Goal: Book appointment/travel/reservation

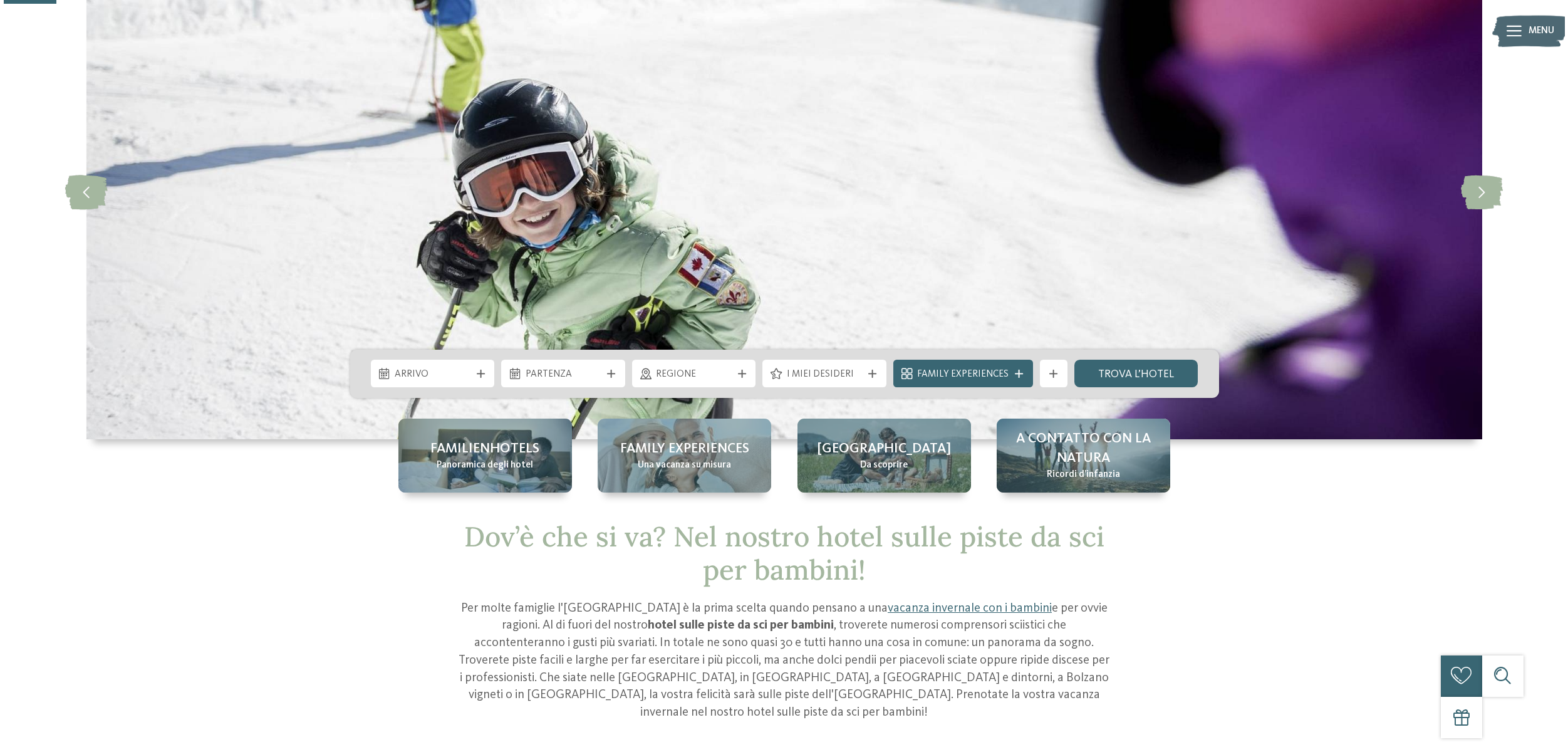
scroll to position [126, 0]
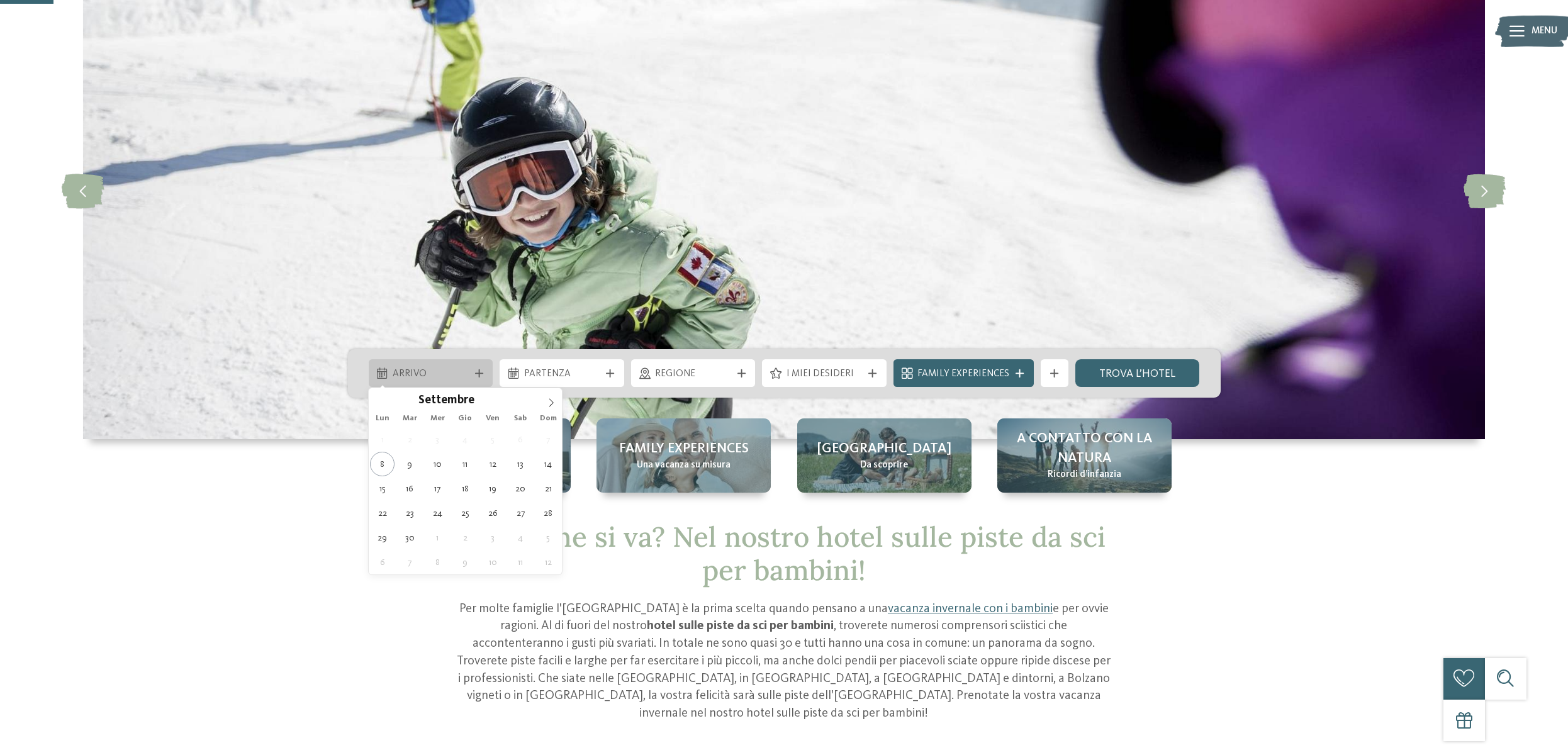
click at [478, 371] on icon at bounding box center [479, 373] width 8 height 8
click at [549, 400] on icon at bounding box center [550, 402] width 9 height 9
type input "****"
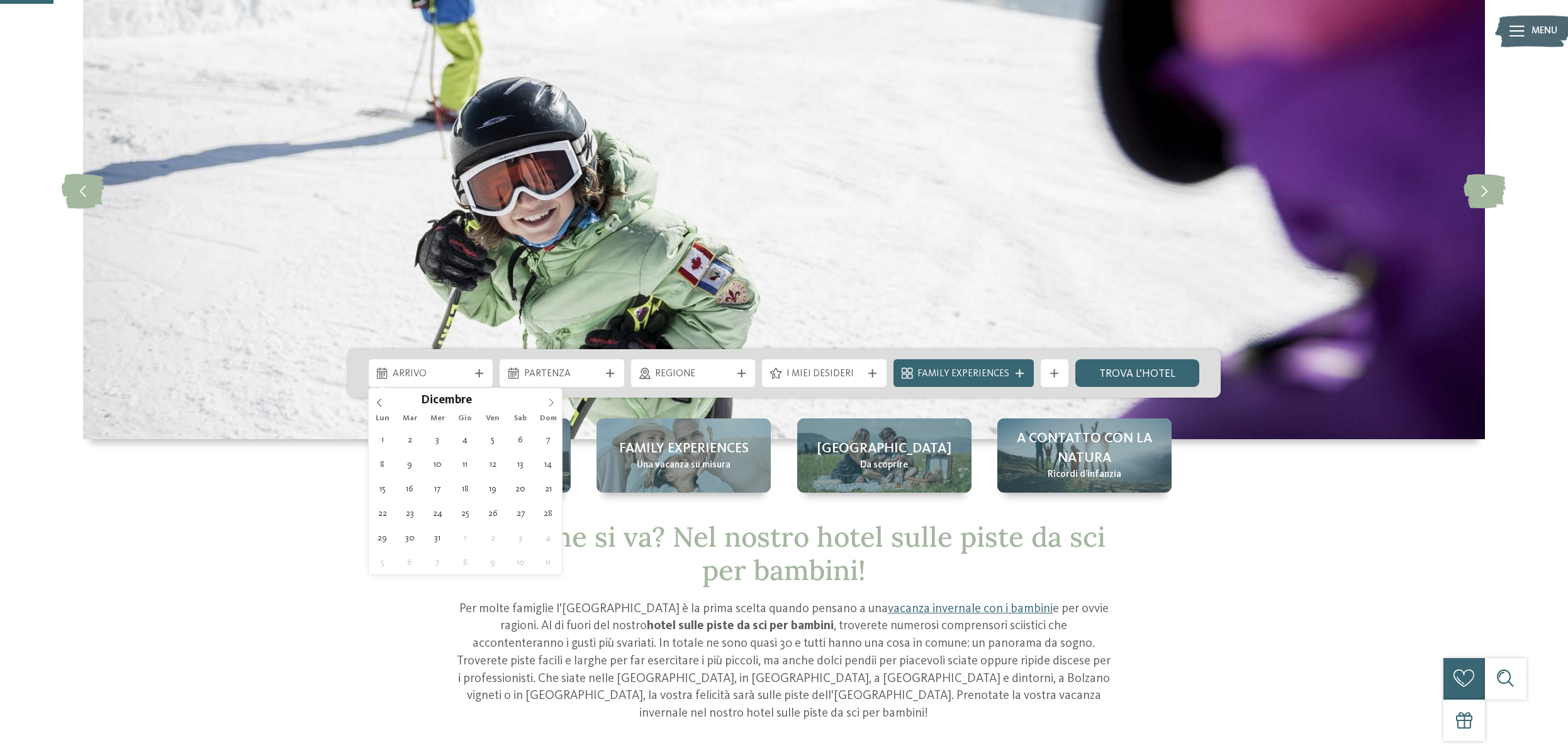
click at [549, 400] on icon at bounding box center [550, 402] width 9 height 9
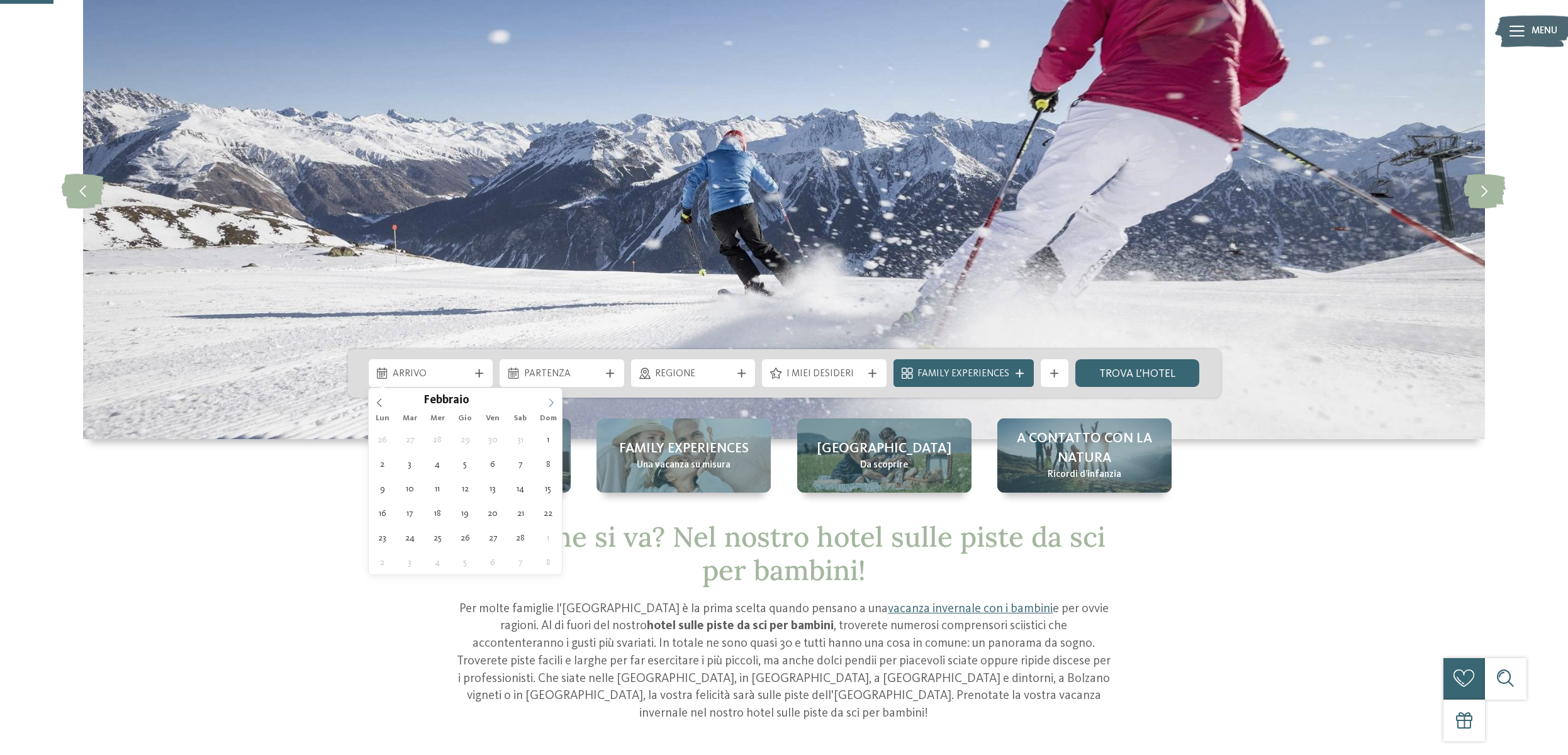
click at [549, 400] on icon at bounding box center [550, 402] width 9 height 9
type div "14.02.2026"
type input "****"
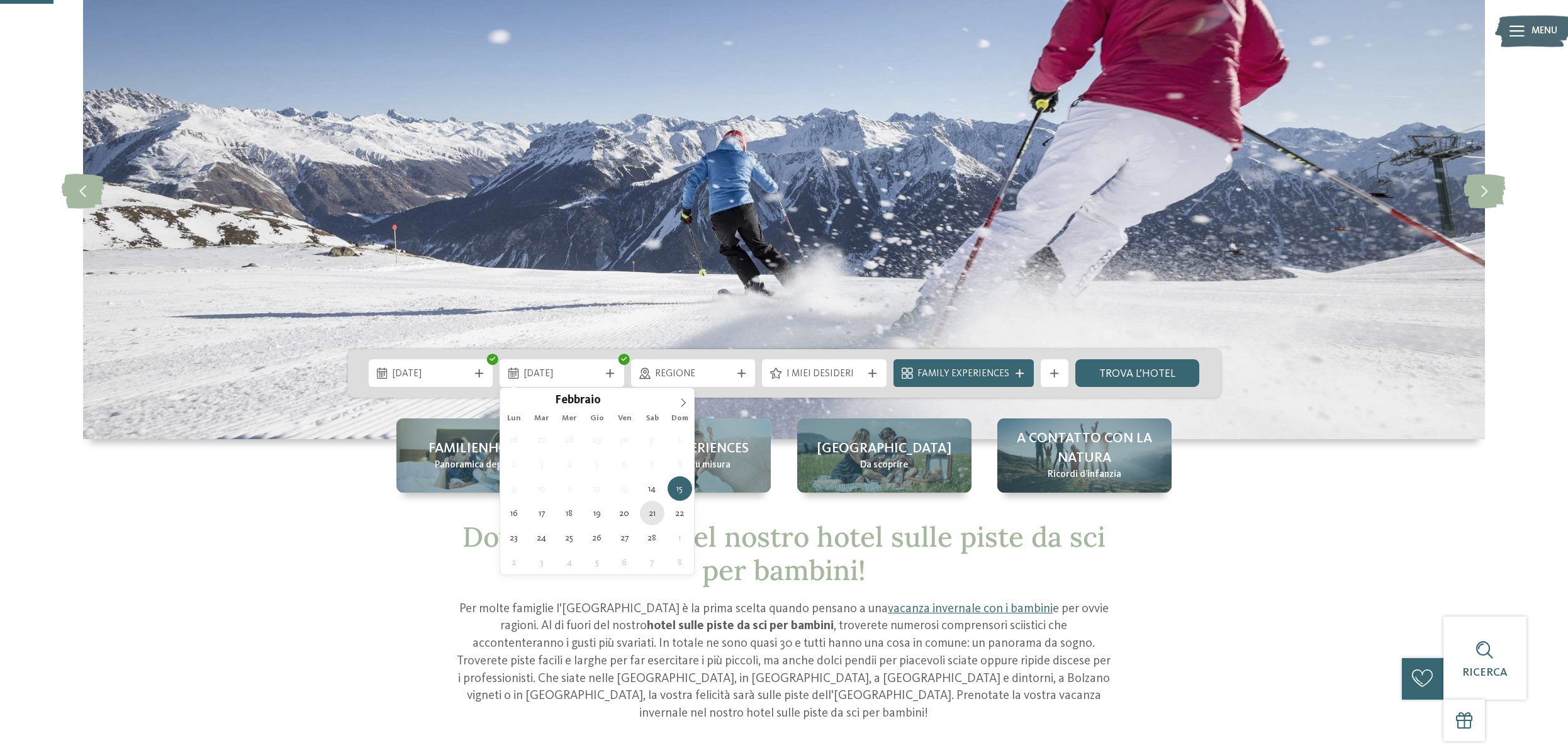
type div "21.02.2026"
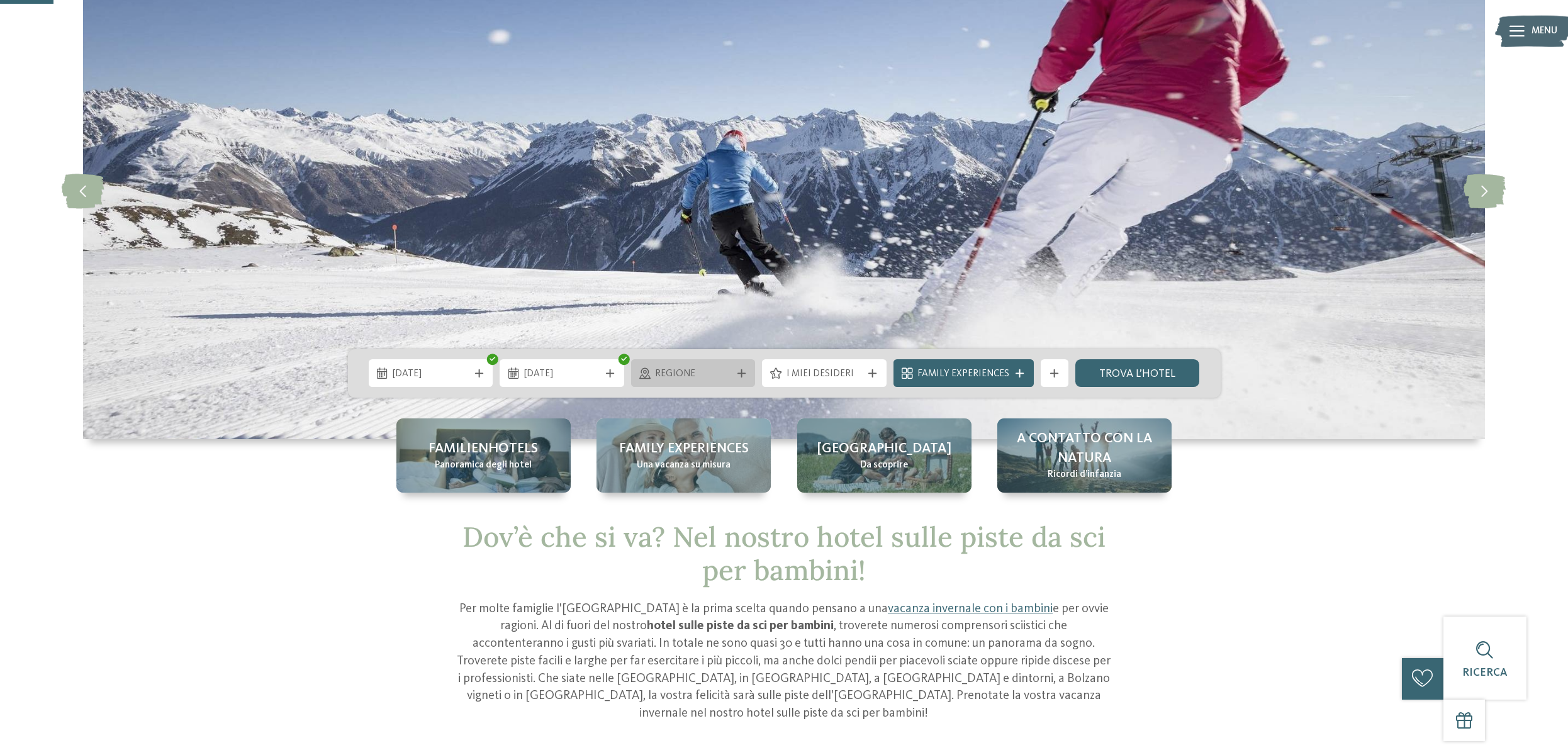
click at [731, 371] on span "Regione" at bounding box center [693, 374] width 76 height 14
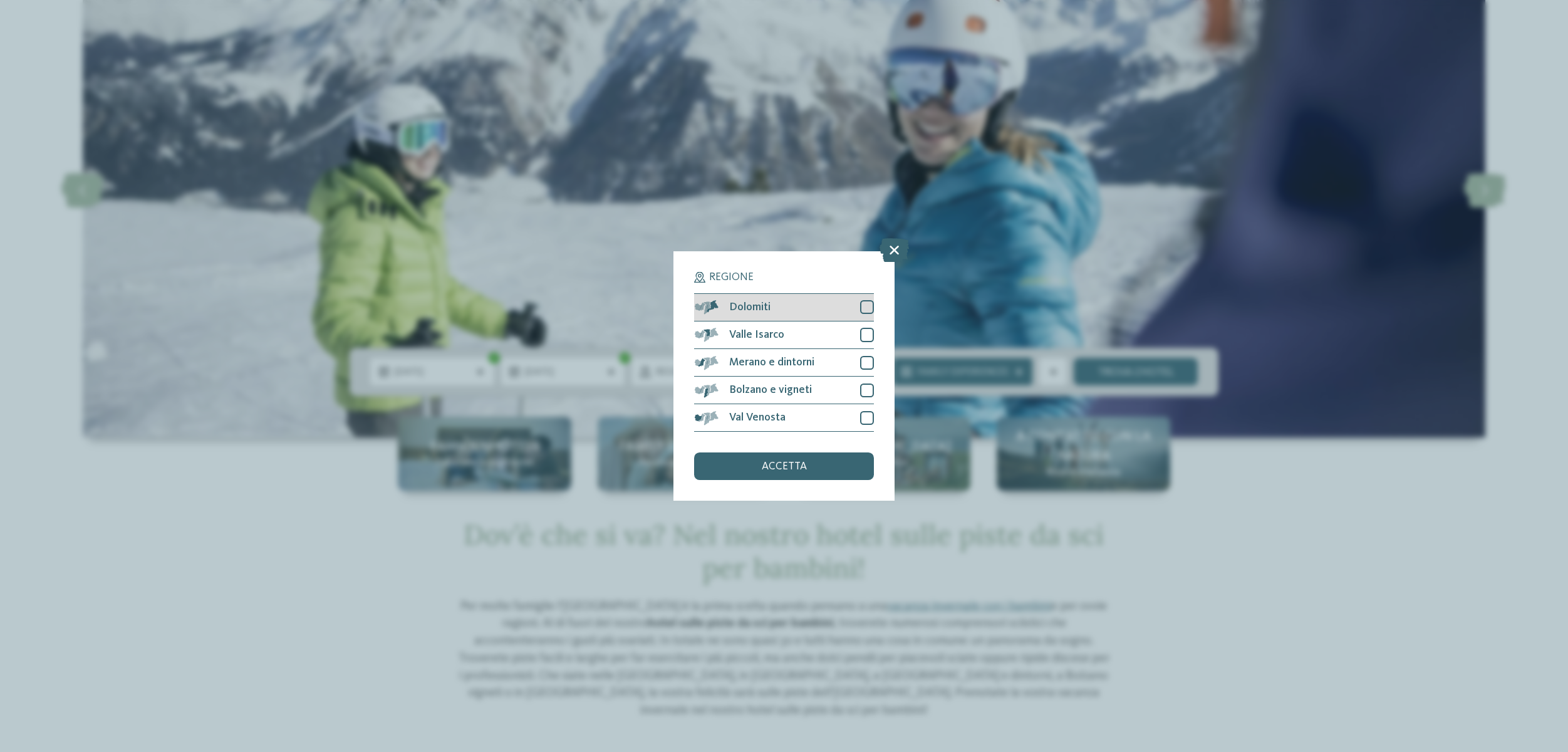
click at [865, 300] on div at bounding box center [866, 307] width 14 height 14
click at [791, 461] on span "accetta" at bounding box center [784, 467] width 45 height 11
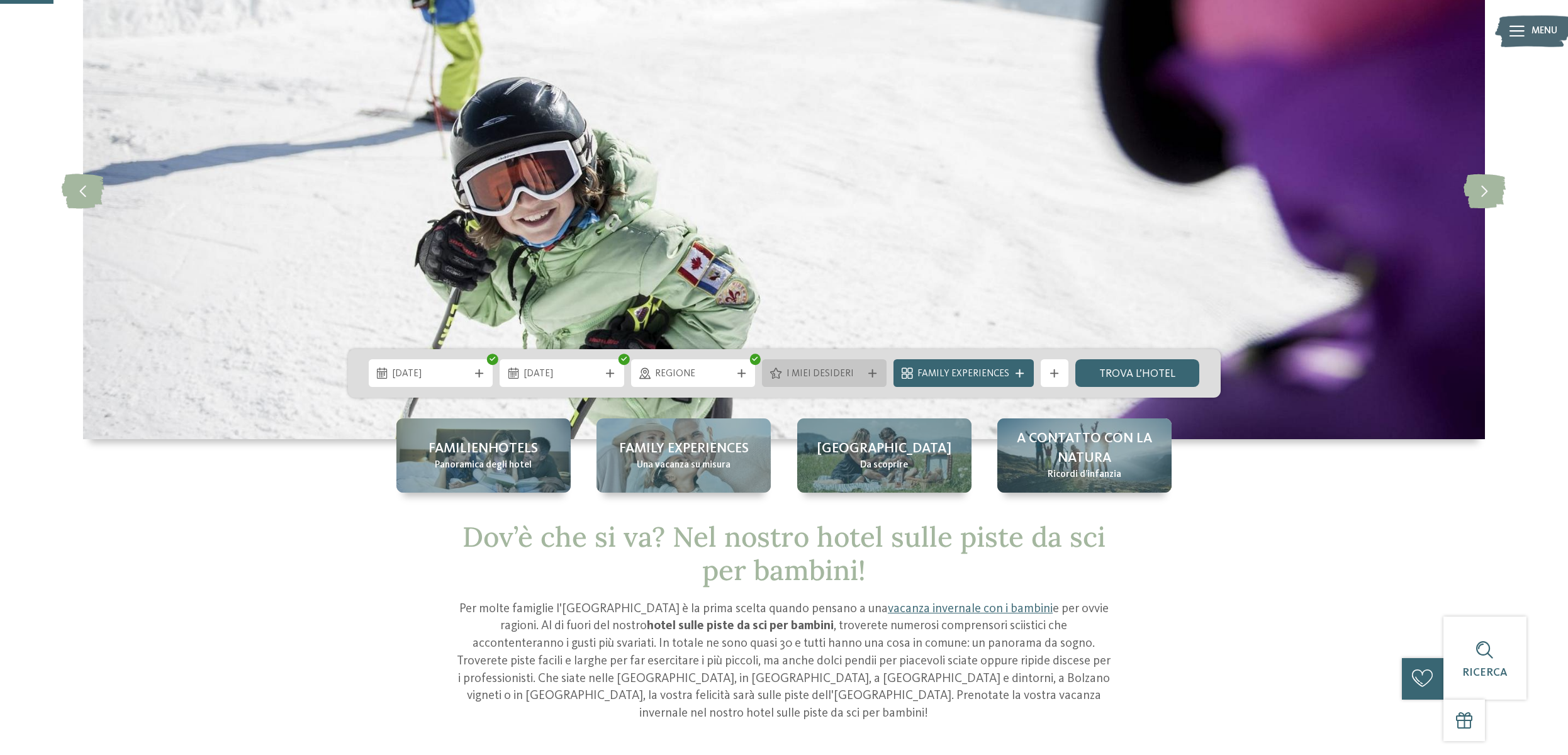
click at [876, 377] on icon at bounding box center [872, 373] width 8 height 8
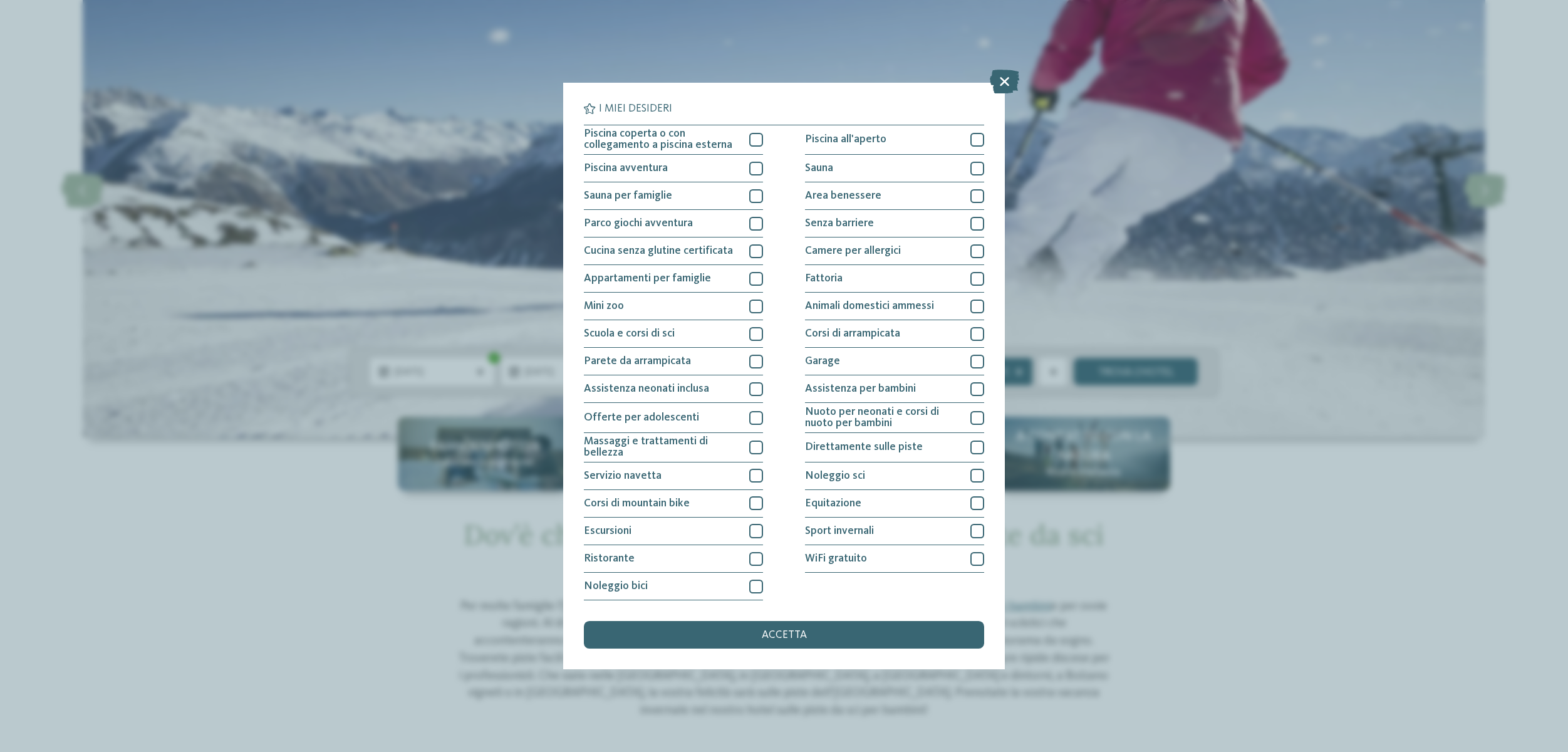
click at [1318, 575] on div "I miei desideri Piscina coperta o con collegamento a piscina esterna Piscina al…" at bounding box center [784, 376] width 1568 height 752
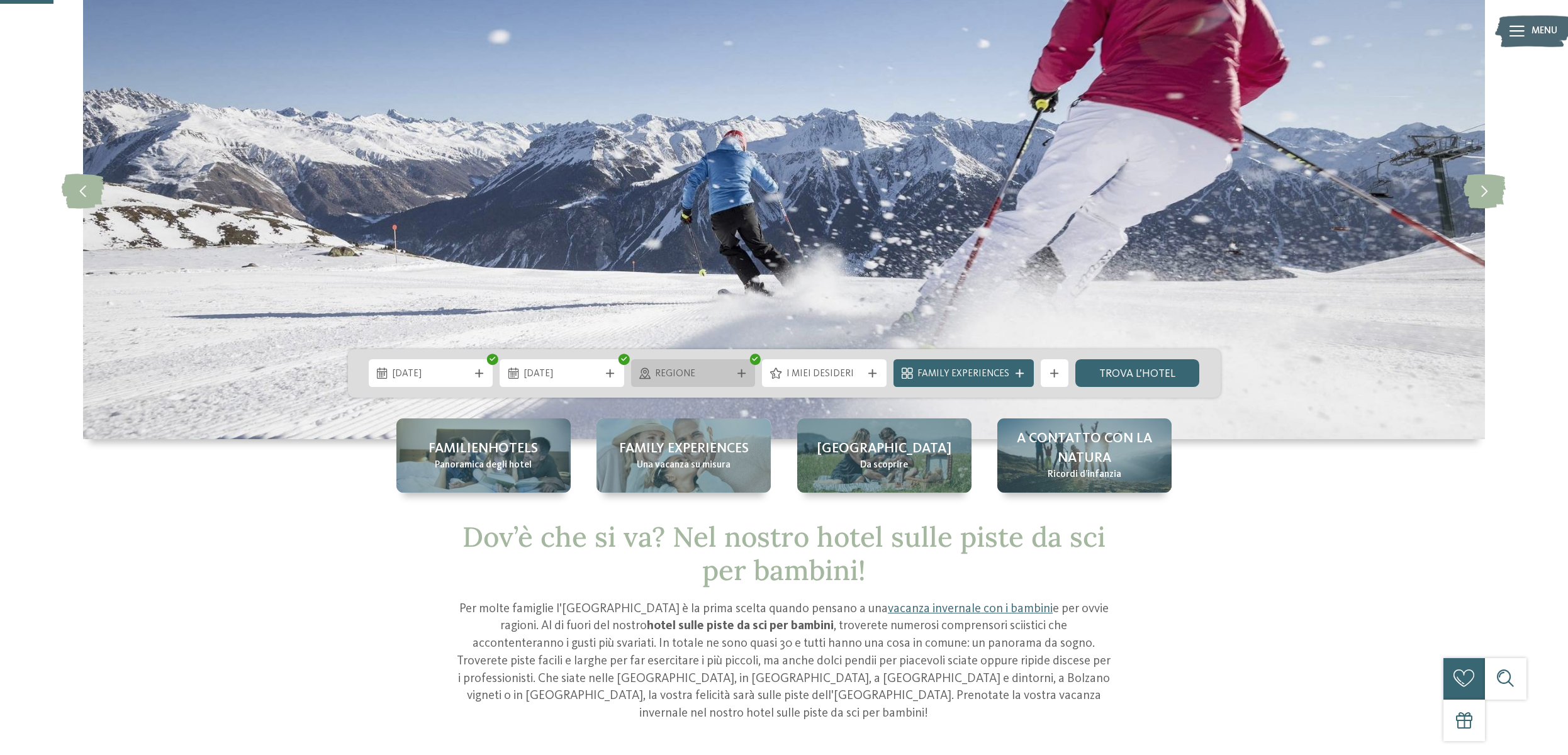
click at [713, 374] on span "Regione" at bounding box center [693, 374] width 76 height 14
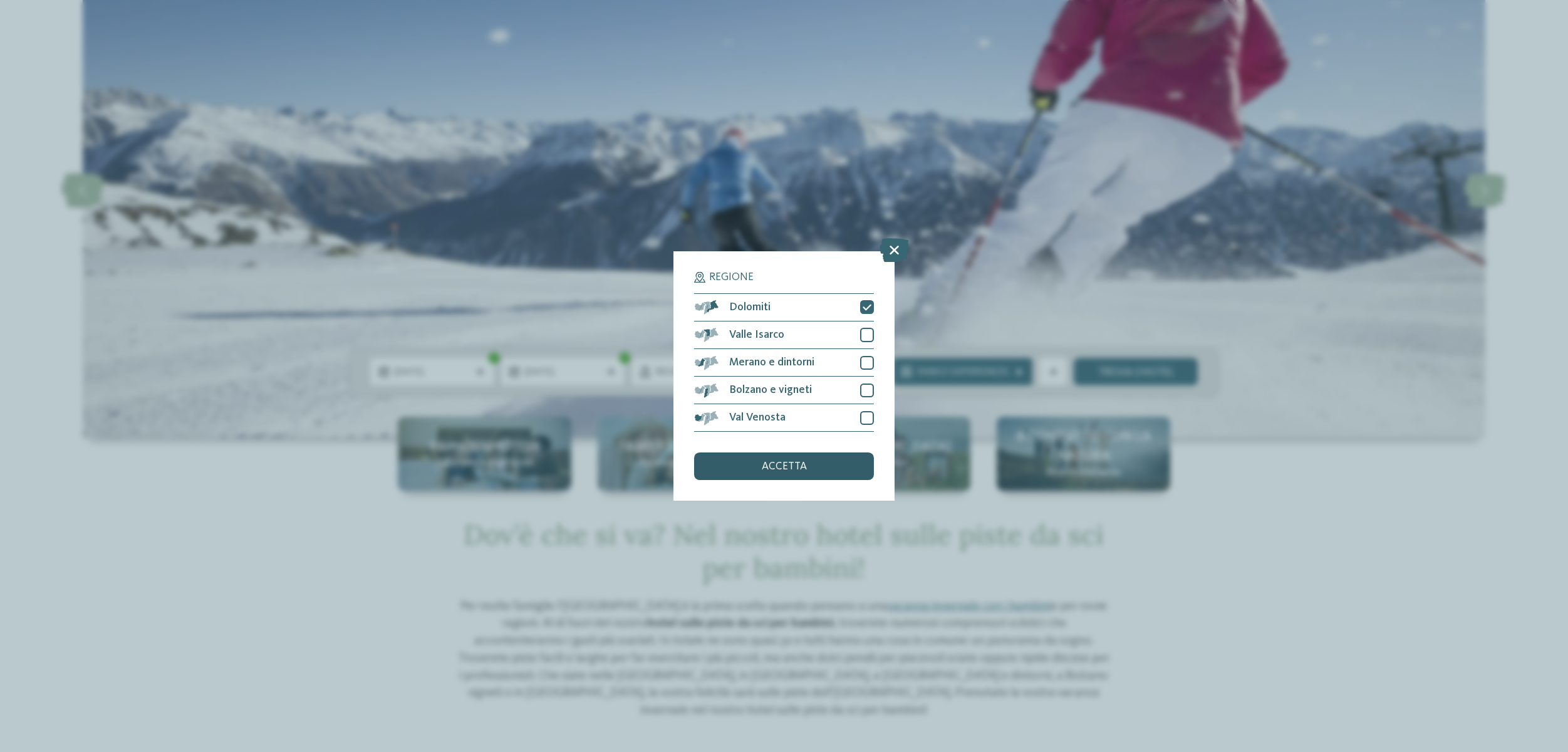
click at [810, 452] on div "accetta" at bounding box center [784, 466] width 179 height 27
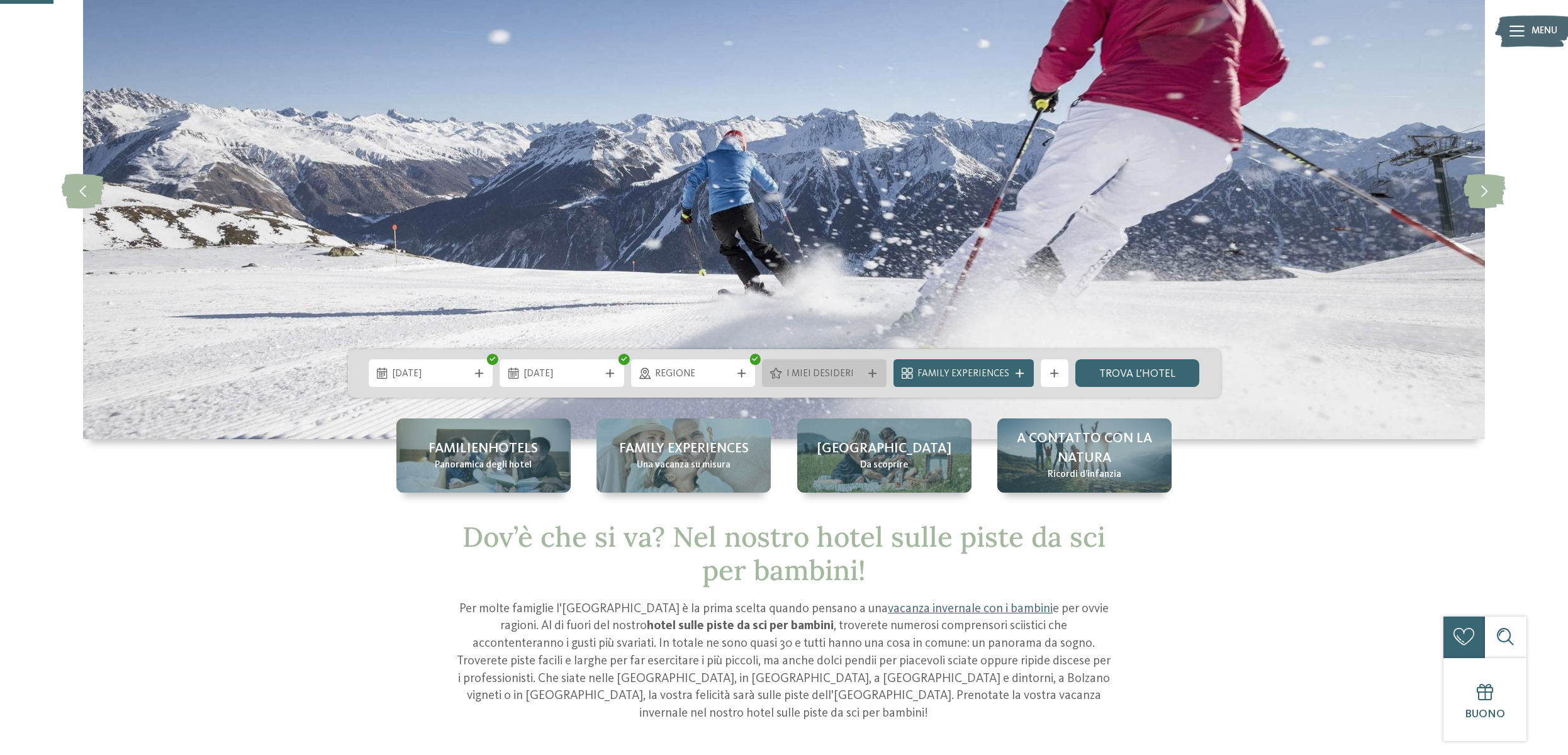
click at [855, 371] on span "I miei desideri" at bounding box center [824, 374] width 76 height 14
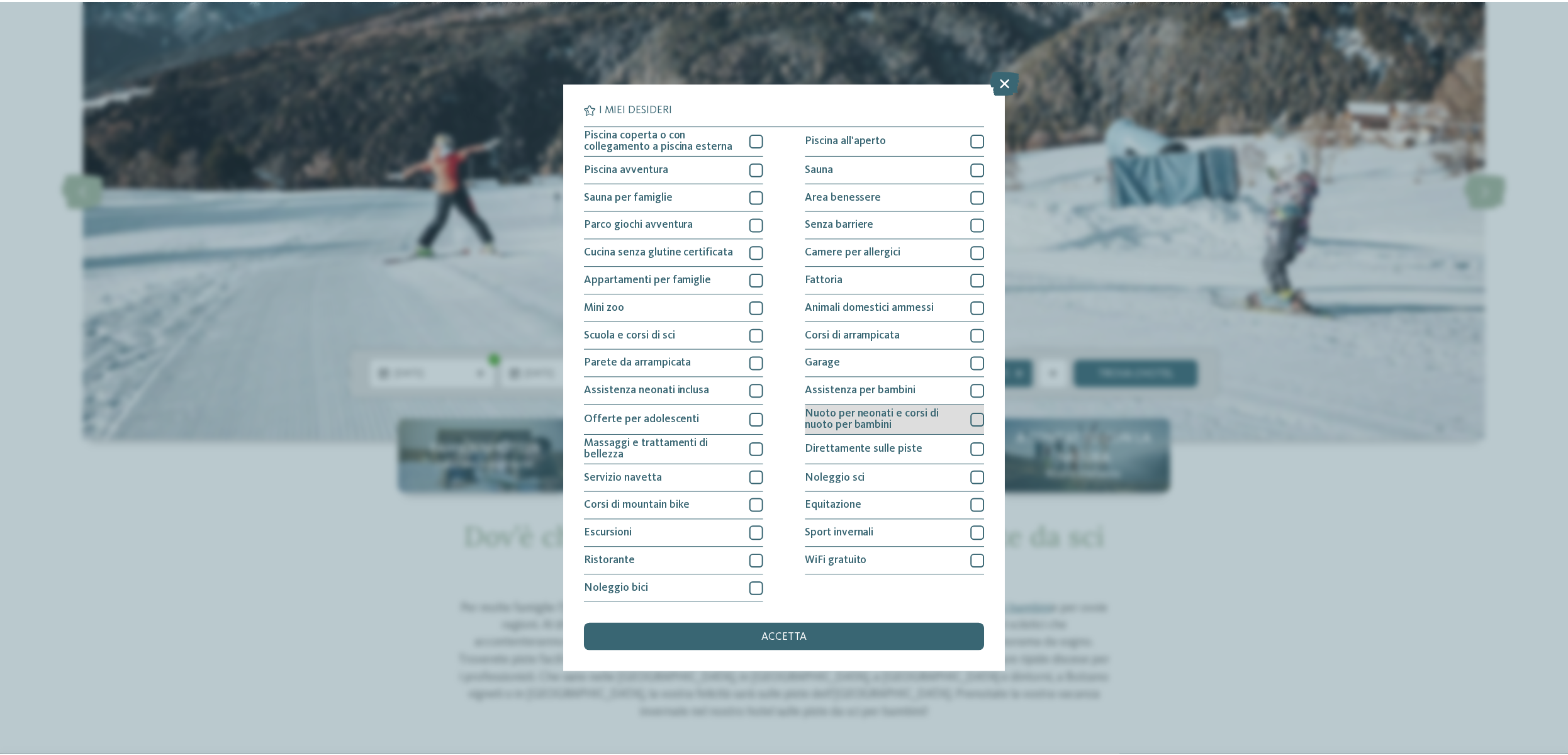
scroll to position [0, 0]
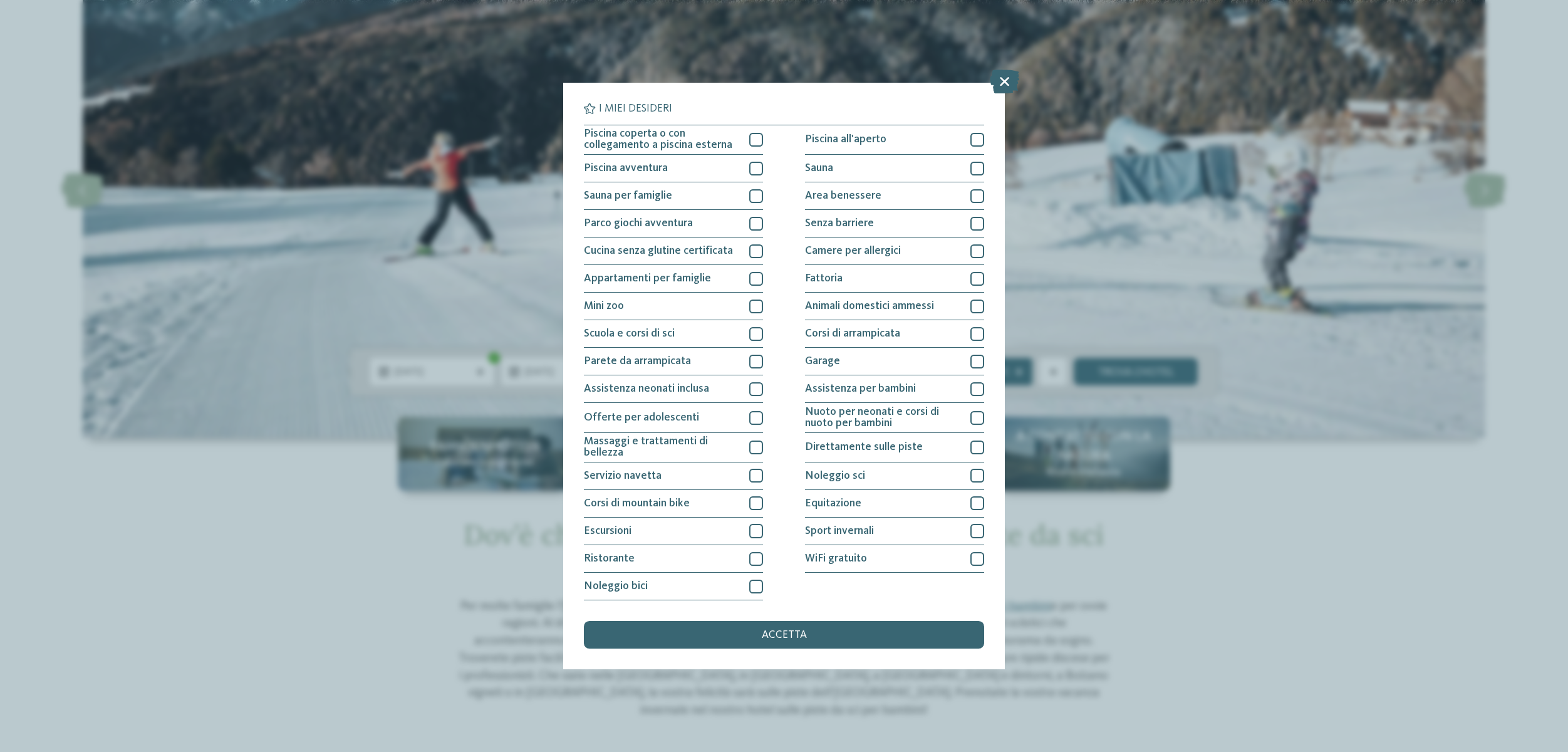
click at [1275, 573] on div "I miei desideri Piscina coperta o con collegamento a piscina esterna Piscina al…" at bounding box center [784, 376] width 1568 height 752
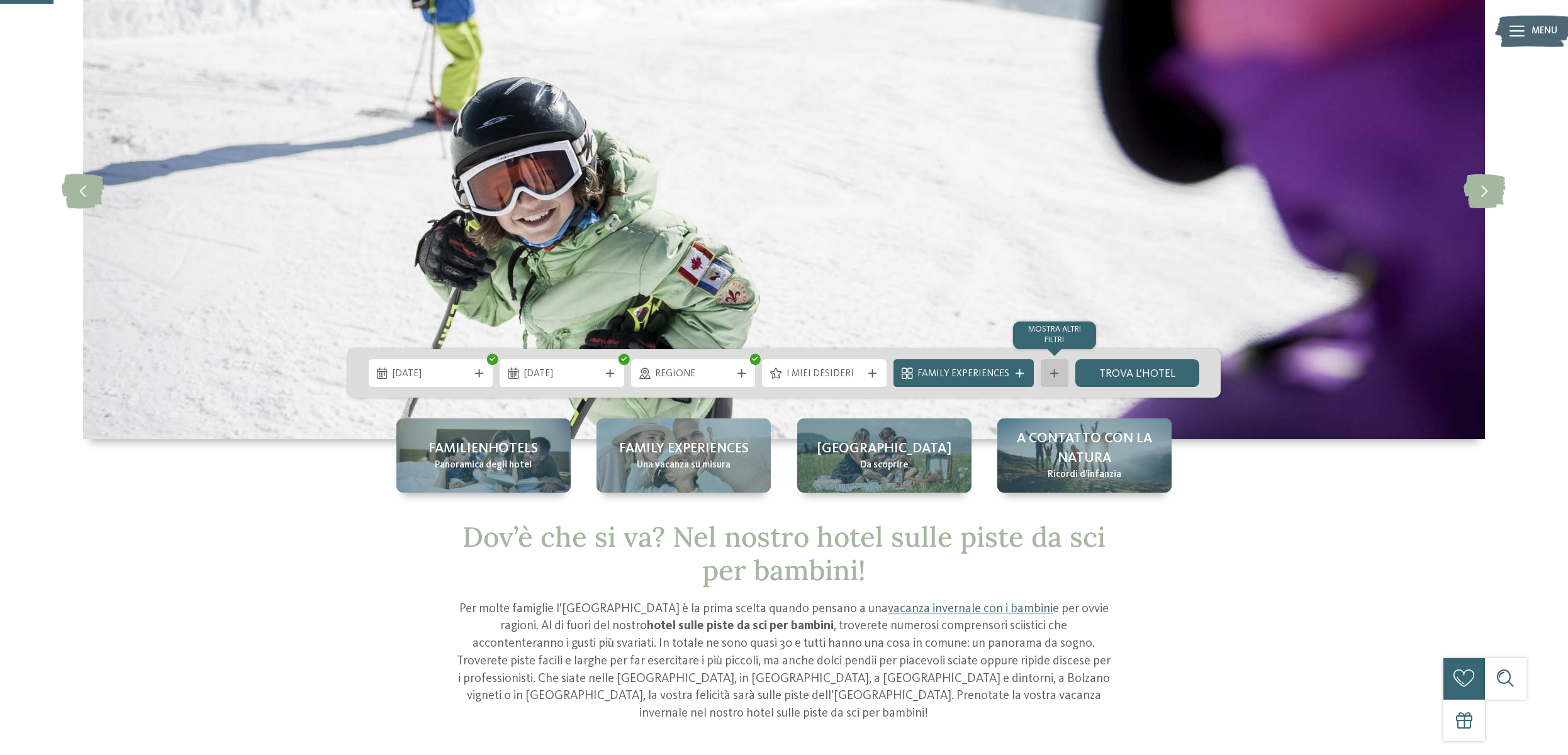
click at [1065, 374] on div "mostra altri filtri" at bounding box center [1054, 373] width 27 height 27
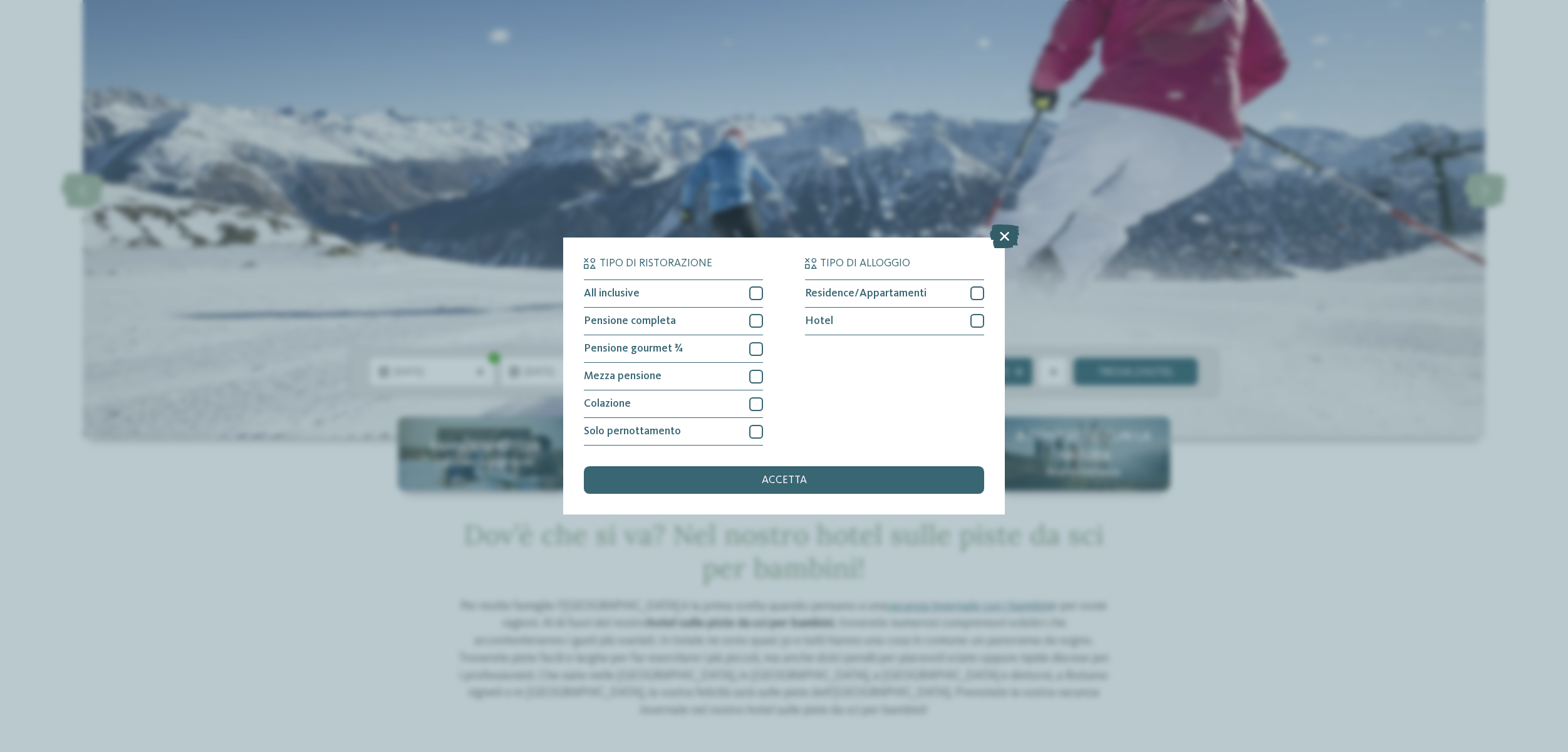
click at [1010, 225] on icon at bounding box center [1005, 237] width 30 height 24
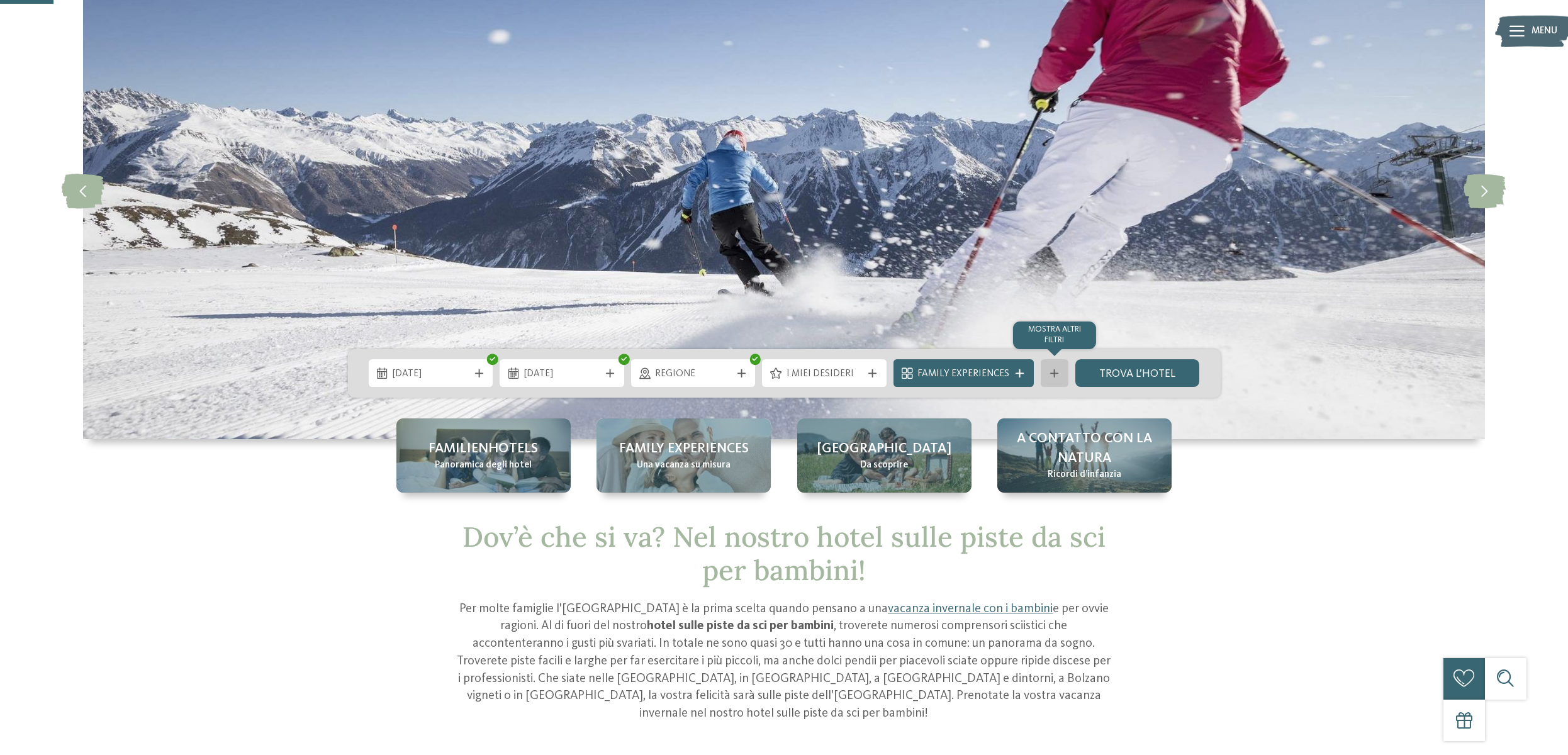
click at [1054, 371] on icon at bounding box center [1054, 373] width 8 height 8
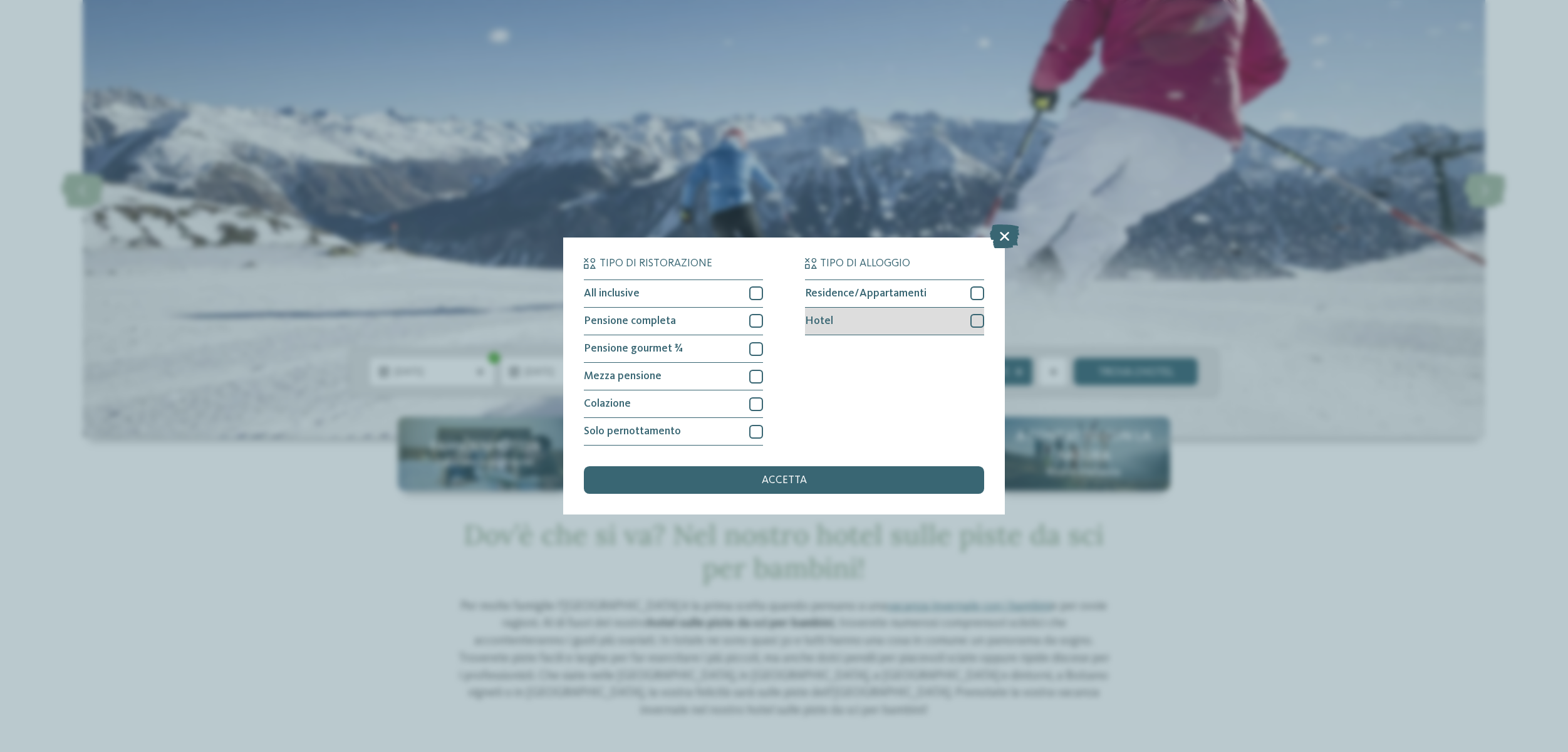
click at [978, 314] on div at bounding box center [977, 320] width 14 height 14
click at [886, 466] on div "accetta" at bounding box center [784, 479] width 400 height 27
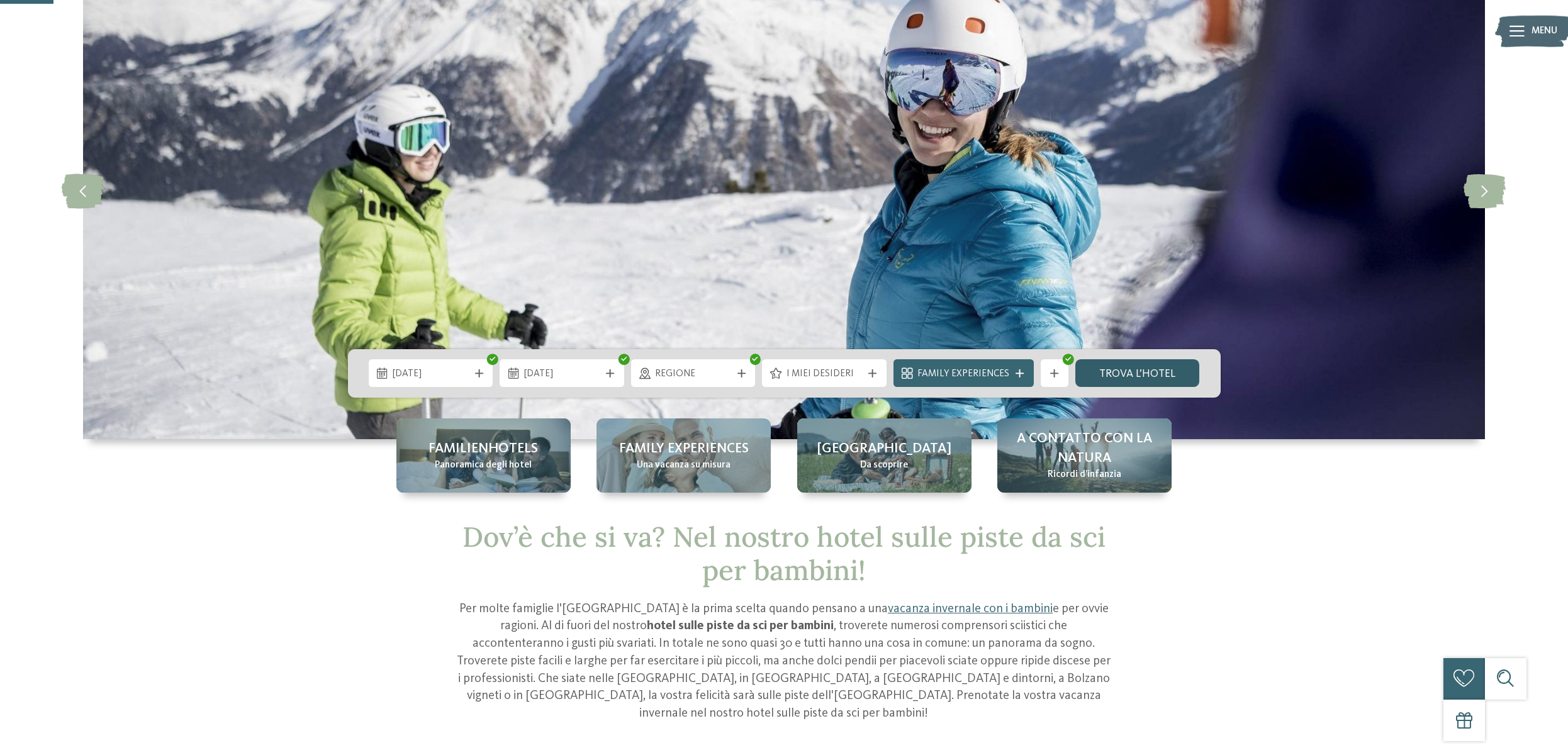
click at [1120, 375] on link "trova l’hotel" at bounding box center [1137, 373] width 124 height 27
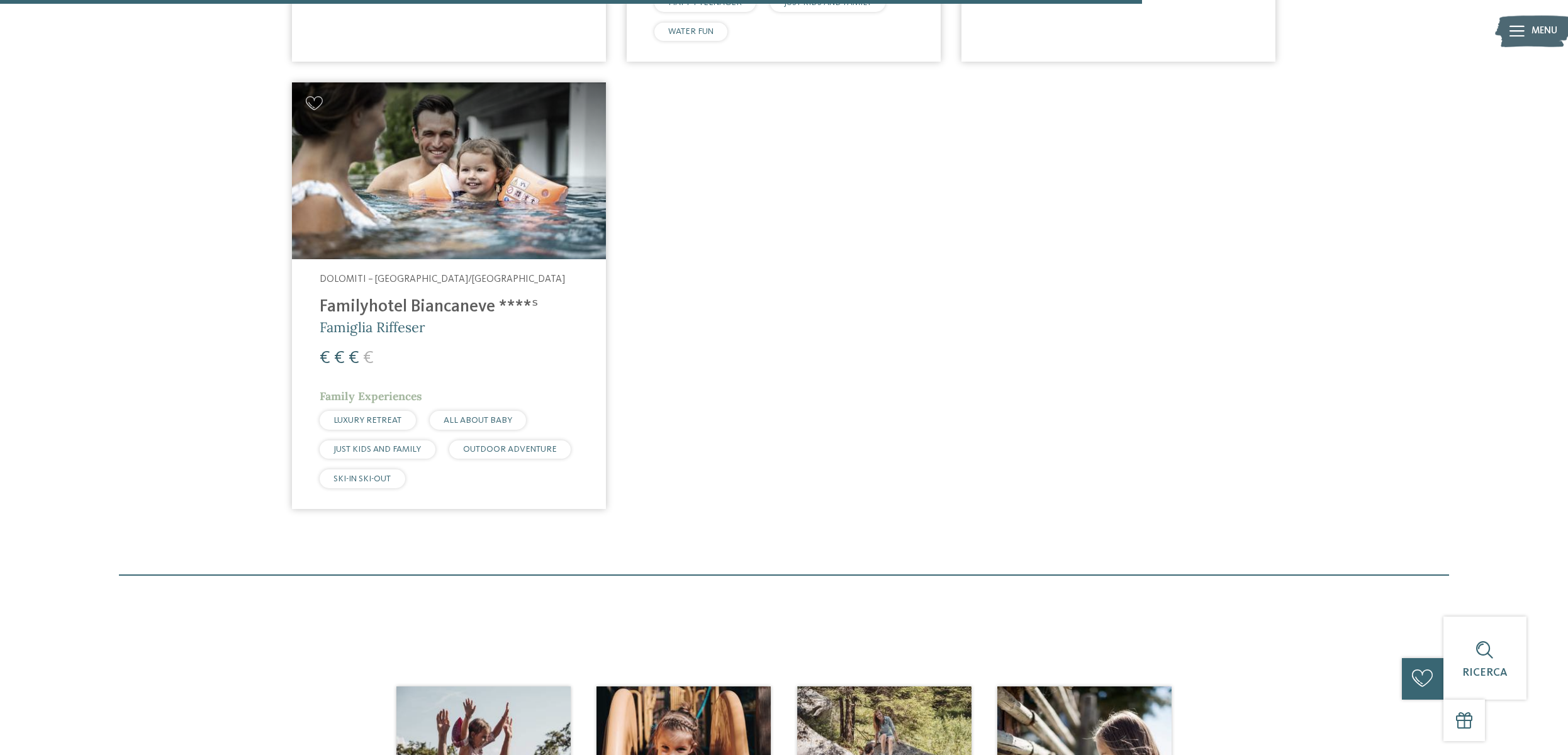
scroll to position [1411, 0]
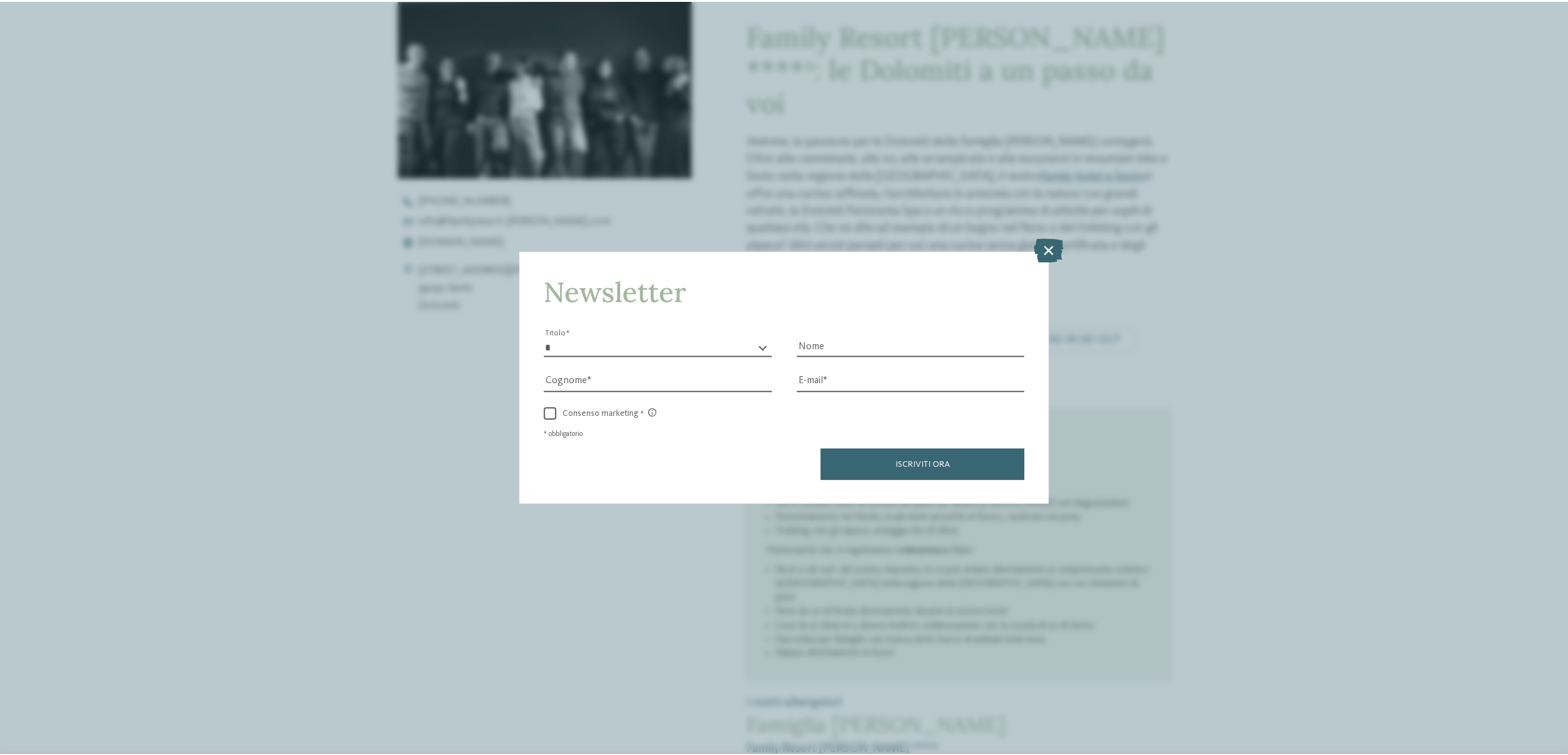
scroll to position [653, 0]
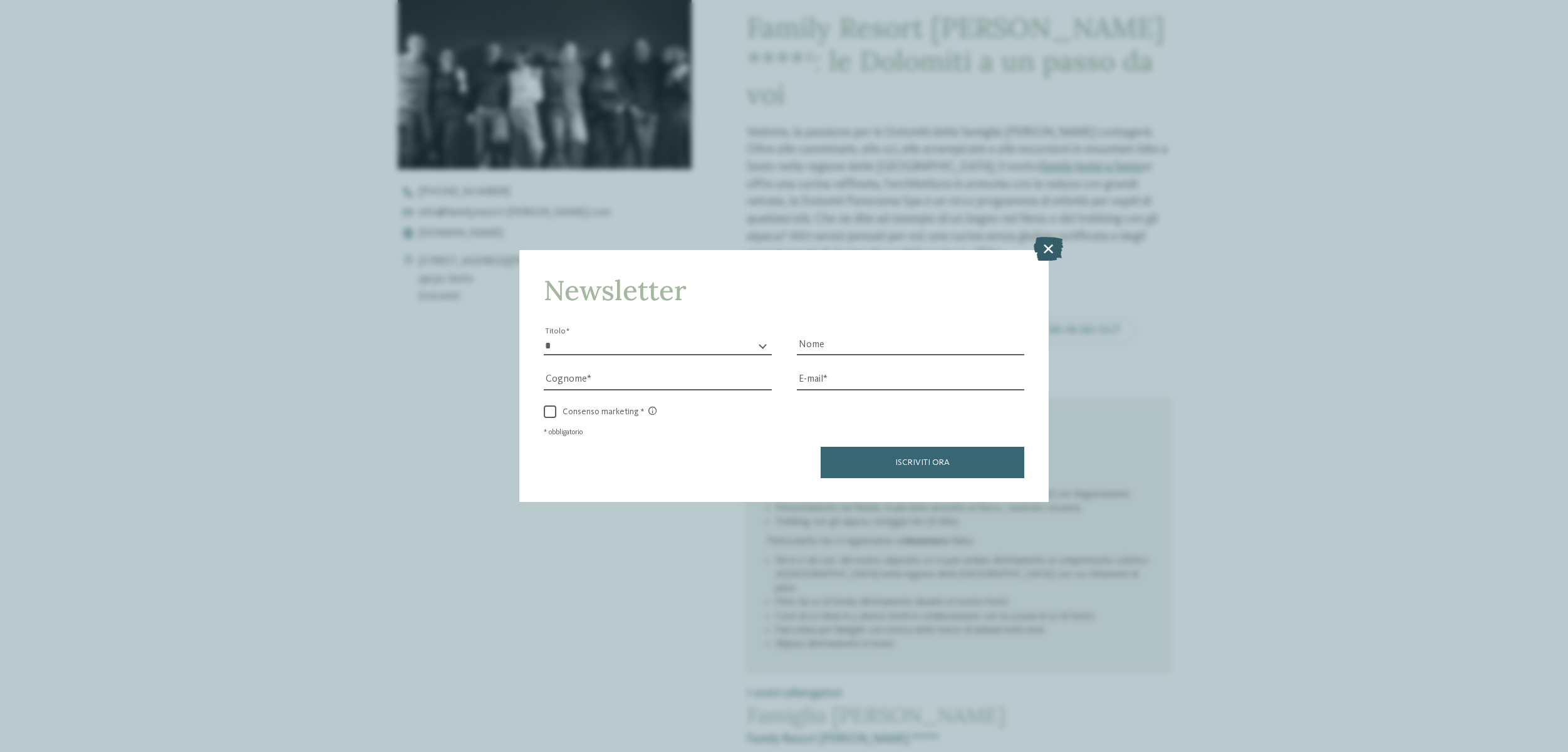
click at [1048, 237] on icon at bounding box center [1049, 249] width 30 height 24
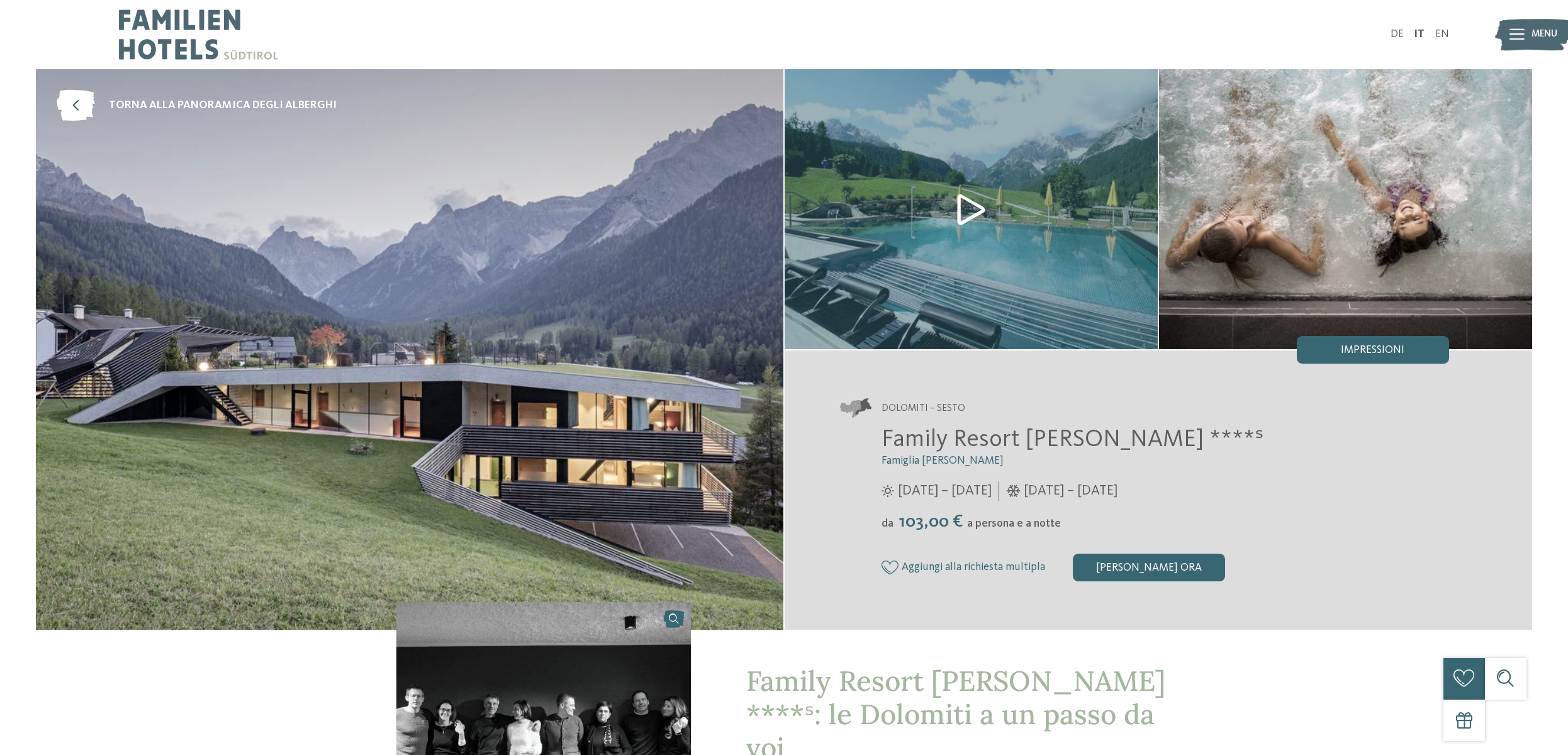
scroll to position [0, 0]
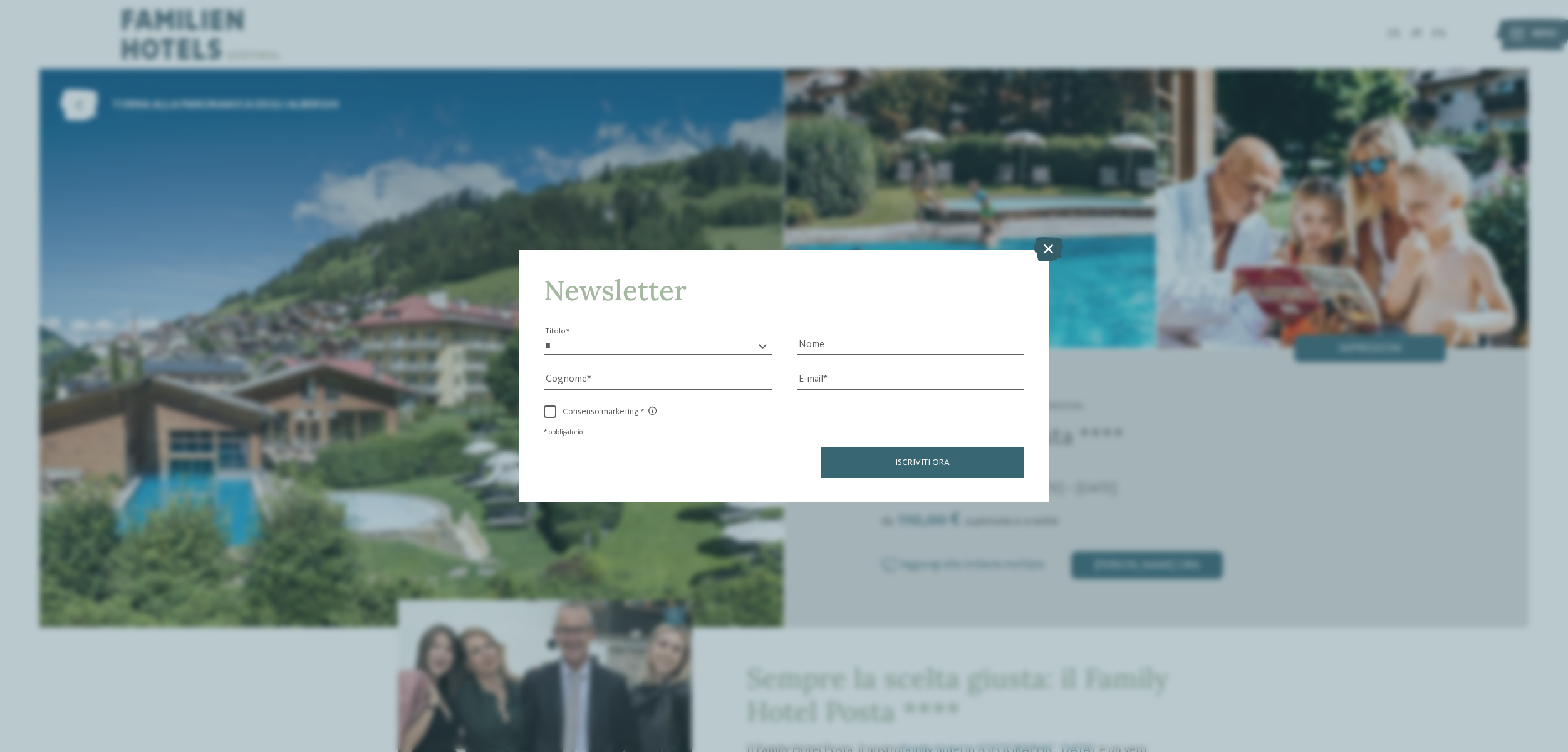
click at [1045, 237] on icon at bounding box center [1049, 249] width 30 height 24
